Goal: Task Accomplishment & Management: Complete application form

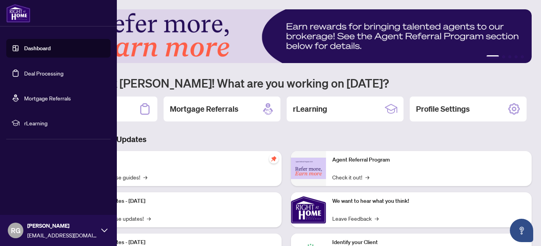
click at [24, 74] on link "Deal Processing" at bounding box center [43, 73] width 39 height 7
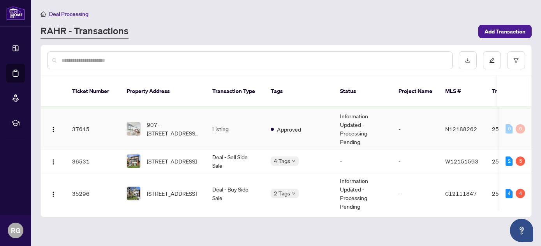
scroll to position [207, 0]
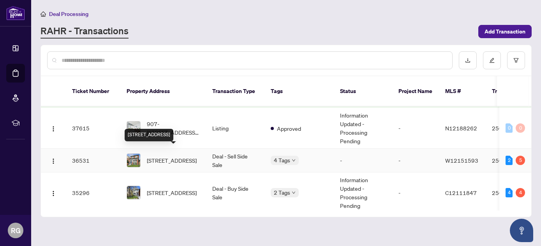
click at [166, 157] on span "[STREET_ADDRESS]" at bounding box center [172, 160] width 50 height 9
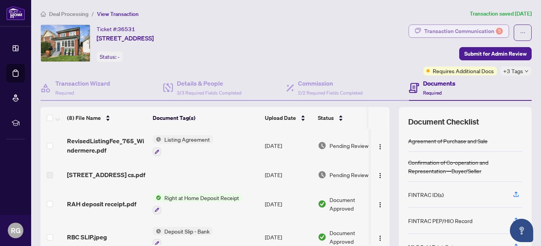
click at [445, 33] on div "Transaction Communication 5" at bounding box center [463, 31] width 79 height 12
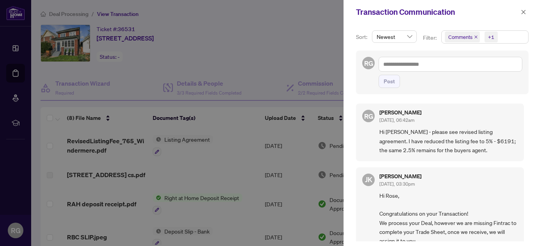
click at [286, 42] on div at bounding box center [270, 123] width 541 height 246
click at [525, 12] on icon "close" at bounding box center [522, 11] width 5 height 5
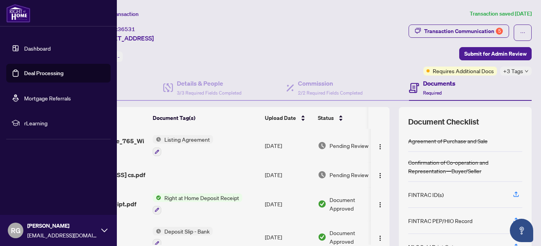
click at [24, 76] on link "Deal Processing" at bounding box center [43, 73] width 39 height 7
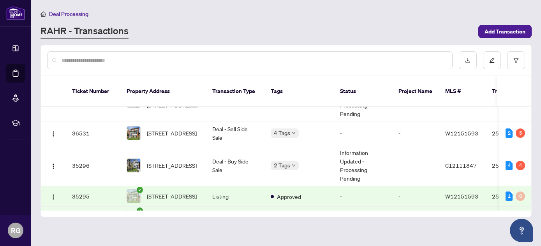
scroll to position [223, 0]
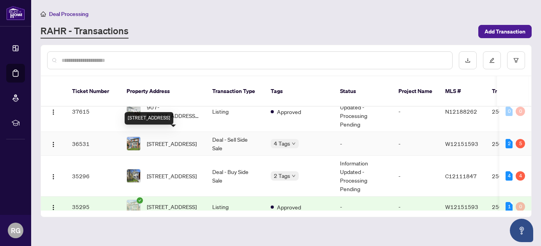
click at [178, 139] on span "[STREET_ADDRESS]" at bounding box center [172, 143] width 50 height 9
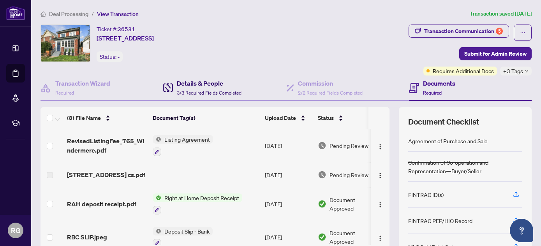
click at [196, 85] on h4 "Details & People" at bounding box center [209, 83] width 65 height 9
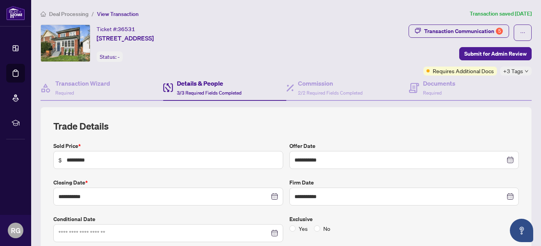
type input "**********"
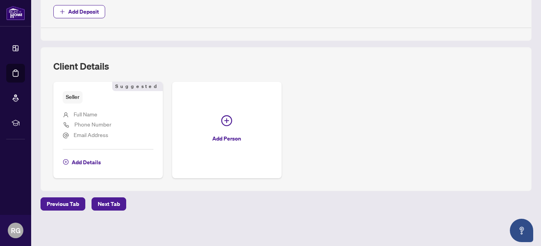
scroll to position [451, 0]
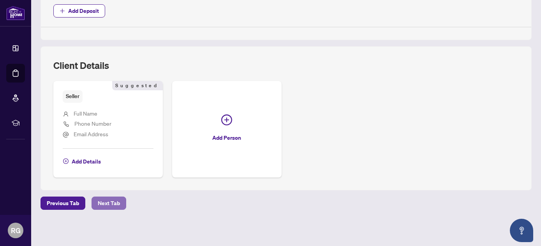
click at [119, 205] on span "Next Tab" at bounding box center [109, 203] width 22 height 12
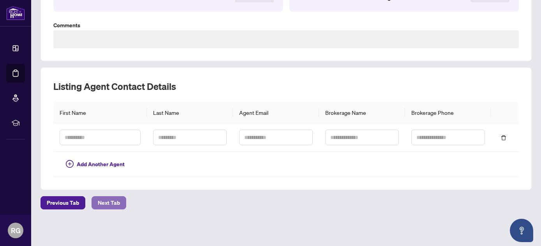
scroll to position [157, 0]
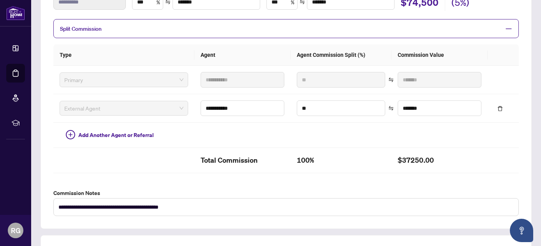
type textarea "**********"
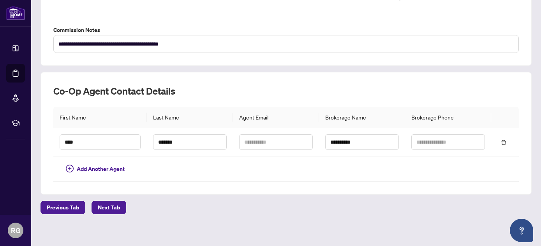
scroll to position [324, 0]
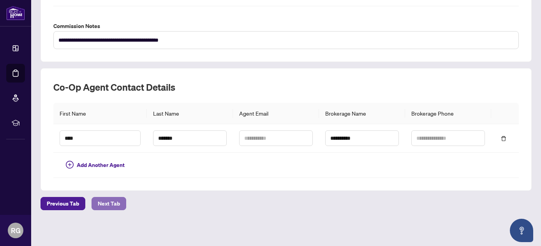
click at [115, 204] on span "Next Tab" at bounding box center [109, 203] width 22 height 12
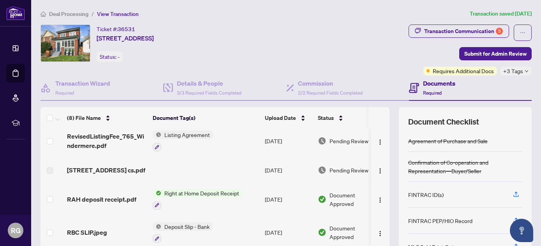
scroll to position [2, 0]
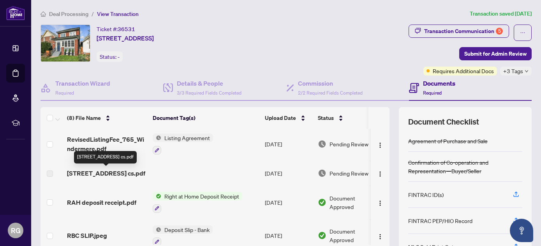
click at [109, 174] on span "[STREET_ADDRESS] cs.pdf" at bounding box center [106, 173] width 78 height 9
click at [128, 173] on span "[STREET_ADDRESS] cs.pdf" at bounding box center [106, 173] width 78 height 9
click at [98, 169] on span "[STREET_ADDRESS] cs.pdf" at bounding box center [106, 173] width 78 height 9
click at [99, 160] on div "[STREET_ADDRESS] cs.pdf" at bounding box center [105, 157] width 63 height 12
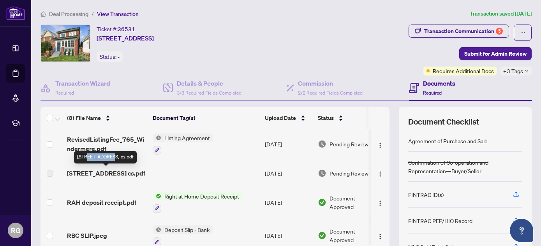
click at [99, 160] on div "[STREET_ADDRESS] cs.pdf" at bounding box center [105, 157] width 63 height 12
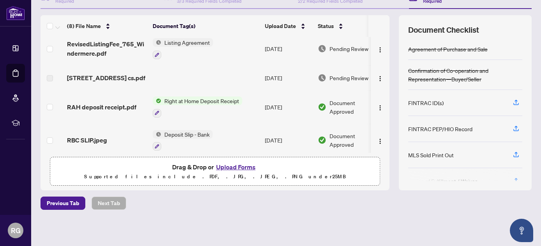
scroll to position [0, 0]
